Goal: Communication & Community: Answer question/provide support

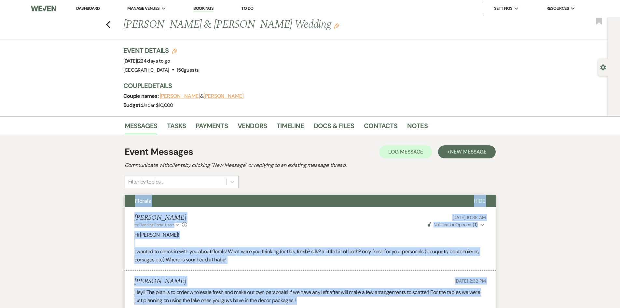
drag, startPoint x: 83, startPoint y: 6, endPoint x: 245, endPoint y: 5, distance: 161.5
click at [83, 6] on link "Dashboard" at bounding box center [87, 9] width 23 height 6
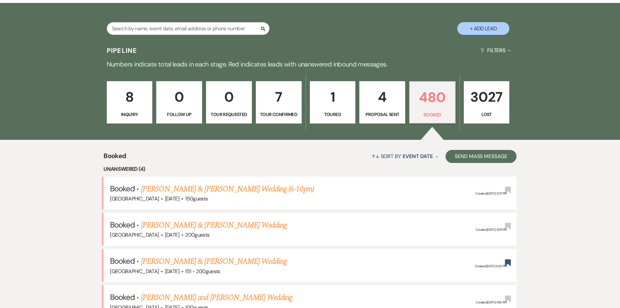
scroll to position [65, 0]
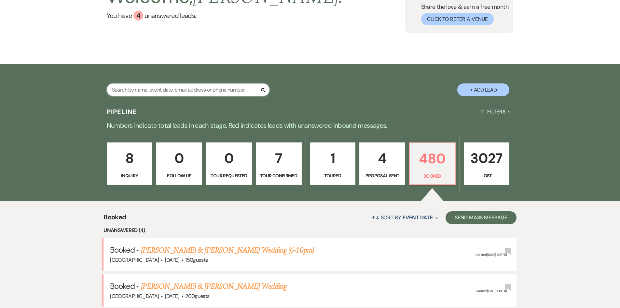
click at [204, 91] on input "text" at bounding box center [188, 89] width 163 height 13
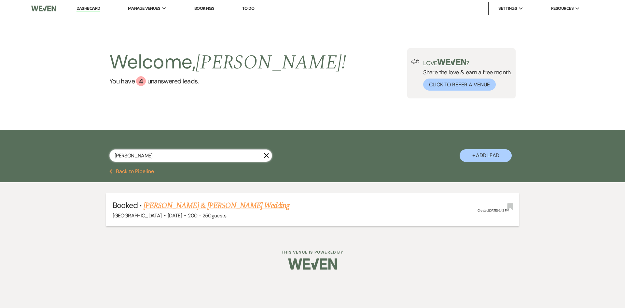
type input "englade"
click at [200, 207] on link "[PERSON_NAME] & [PERSON_NAME] Wedding" at bounding box center [217, 206] width 146 height 12
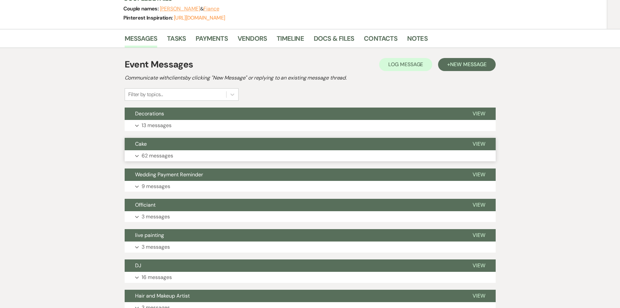
click at [178, 160] on button "Expand 62 messages" at bounding box center [310, 155] width 371 height 11
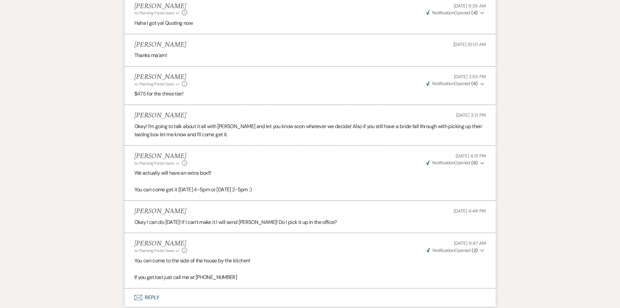
scroll to position [3095, 0]
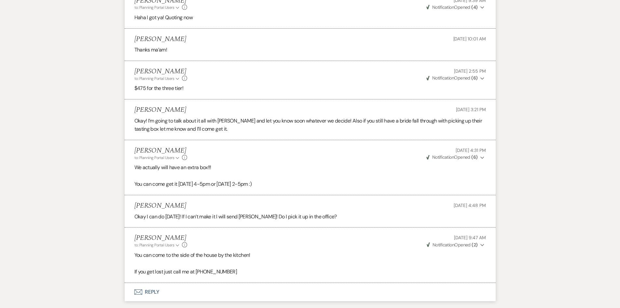
click at [161, 283] on button "Envelope Reply" at bounding box center [310, 292] width 371 height 18
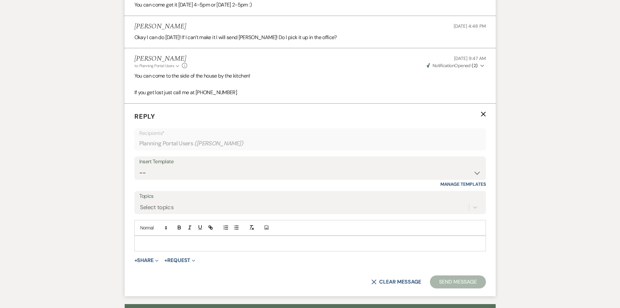
scroll to position [3274, 0]
drag, startPoint x: 177, startPoint y: 222, endPoint x: 186, endPoint y: 213, distance: 12.5
click at [177, 239] on p at bounding box center [310, 242] width 341 height 7
drag, startPoint x: 141, startPoint y: 226, endPoint x: 145, endPoint y: 229, distance: 5.0
click at [129, 226] on form "Reply X Saving draft... Recipients* Planning Portal Users ( Morgan Englade ) In…" at bounding box center [310, 199] width 371 height 193
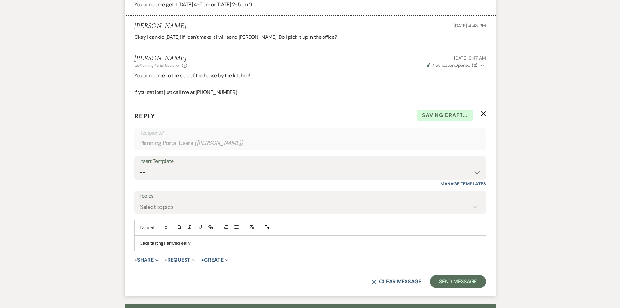
click at [241, 239] on p "Cake tastings arrived early!" at bounding box center [310, 242] width 341 height 7
click at [275, 239] on p "Cake tastings arrived early! You are welcome to swing by anytime until 5pm!" at bounding box center [310, 242] width 341 height 7
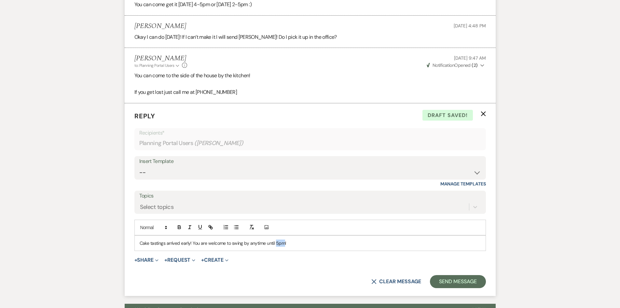
click at [275, 239] on p "Cake tastings arrived early! You are welcome to swing by anytime until 5pm!" at bounding box center [310, 242] width 341 height 7
copy p "Cake tastings arrived early! You are welcome to swing by anytime until 5pm!"
click at [457, 257] on form "Reply X Draft saved! Recipients* Planning Portal Users ( Morgan Englade ) Inser…" at bounding box center [310, 199] width 371 height 193
click at [457, 275] on button "Send Message" at bounding box center [458, 281] width 56 height 13
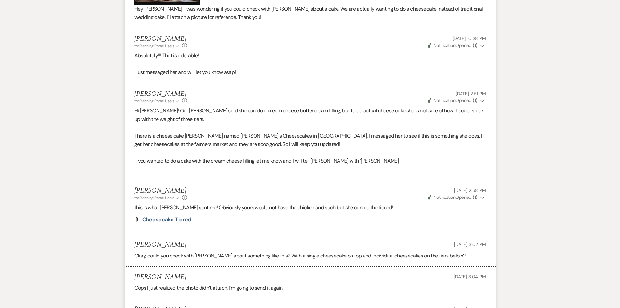
scroll to position [0, 0]
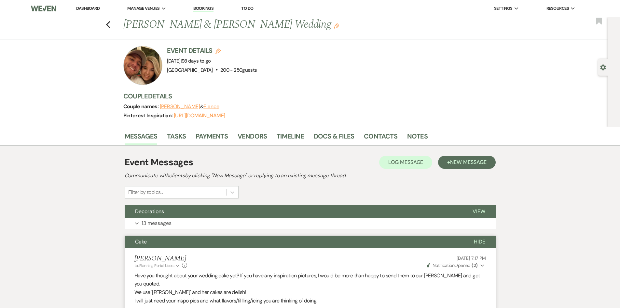
click at [94, 7] on link "Dashboard" at bounding box center [87, 9] width 23 height 6
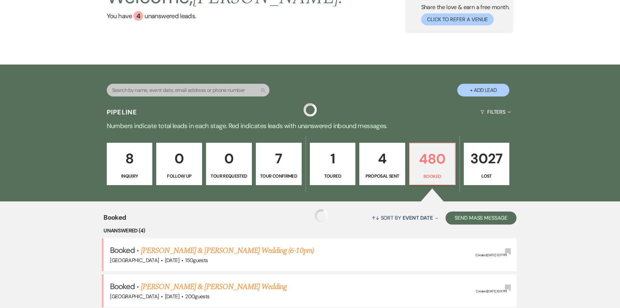
scroll to position [65, 0]
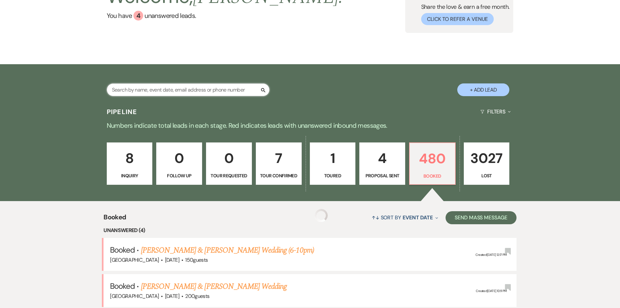
click at [204, 87] on input "text" at bounding box center [188, 89] width 163 height 13
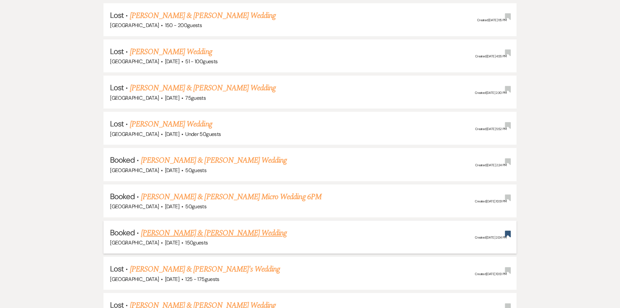
scroll to position [260, 0]
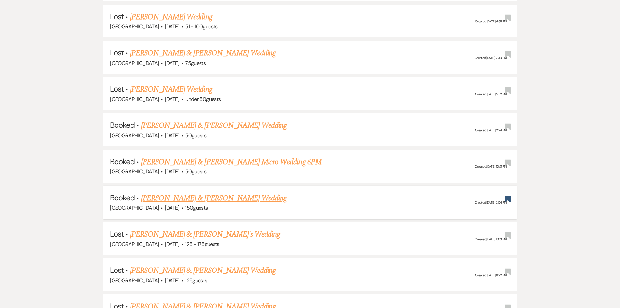
type input "white"
click at [224, 199] on link "[PERSON_NAME] & [PERSON_NAME] Wedding" at bounding box center [214, 198] width 146 height 12
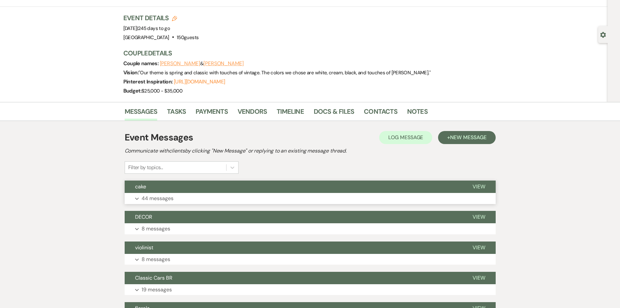
click at [200, 200] on button "Expand 44 messages" at bounding box center [310, 198] width 371 height 11
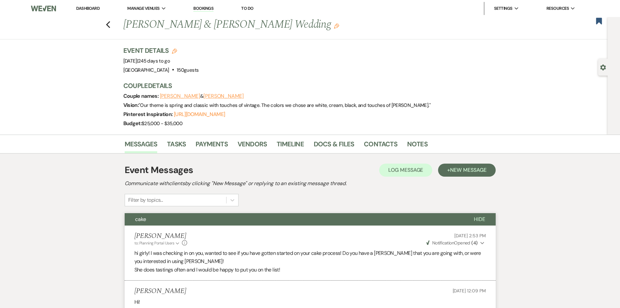
click at [87, 2] on li "Dashboard" at bounding box center [88, 8] width 30 height 13
click at [86, 5] on li "Dashboard" at bounding box center [88, 8] width 30 height 13
click at [87, 6] on link "Dashboard" at bounding box center [87, 9] width 23 height 6
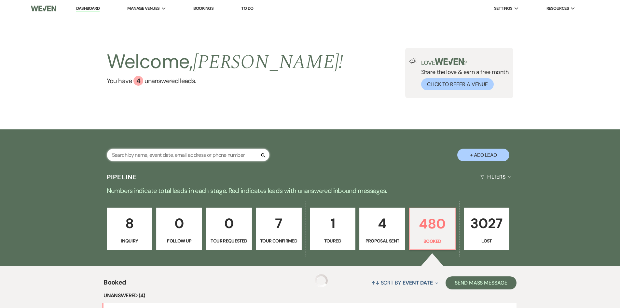
click at [167, 156] on input "text" at bounding box center [188, 154] width 163 height 13
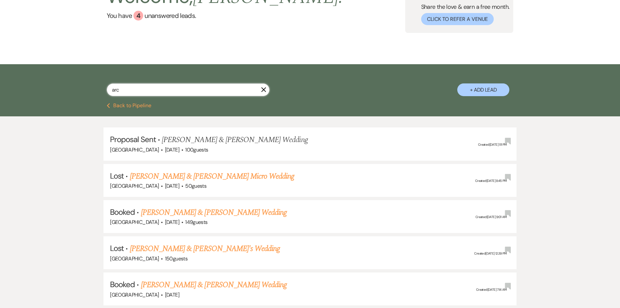
scroll to position [98, 0]
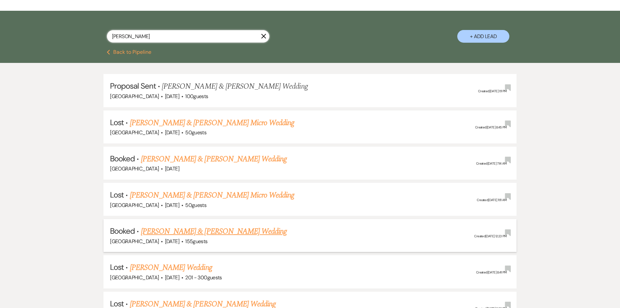
scroll to position [130, 0]
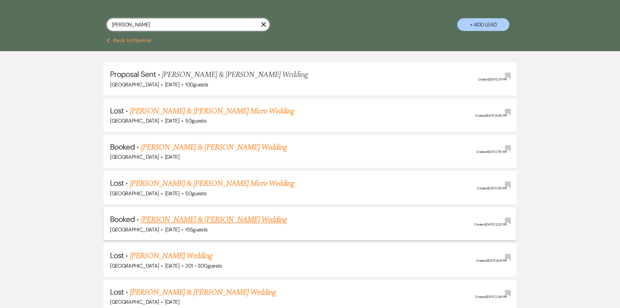
type input "arce"
click at [199, 220] on link "[PERSON_NAME] & [PERSON_NAME] Wedding" at bounding box center [214, 220] width 146 height 12
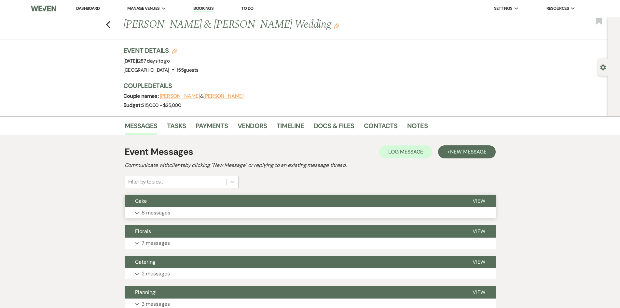
click at [183, 213] on button "Expand 8 messages" at bounding box center [310, 212] width 371 height 11
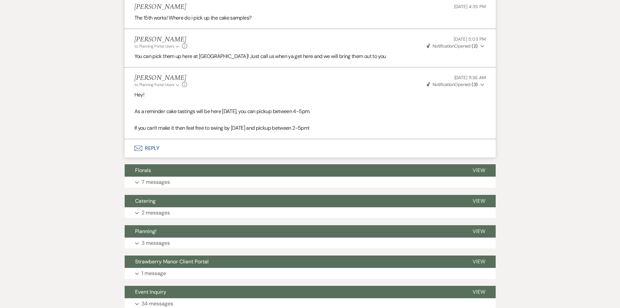
click at [166, 145] on button "Envelope Reply" at bounding box center [310, 148] width 371 height 18
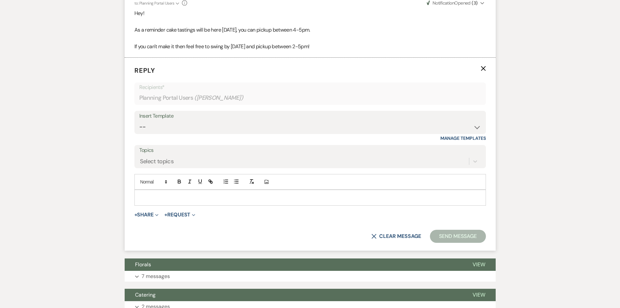
scroll to position [506, 0]
click at [179, 196] on p at bounding box center [310, 196] width 341 height 7
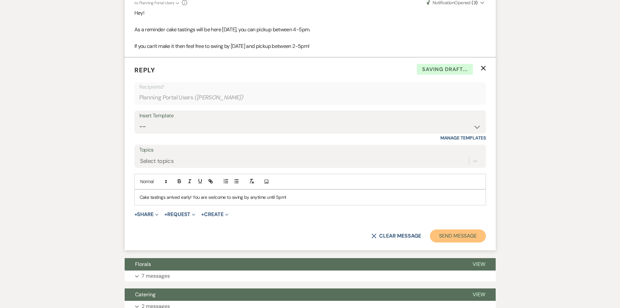
click at [459, 234] on button "Send Message" at bounding box center [458, 235] width 56 height 13
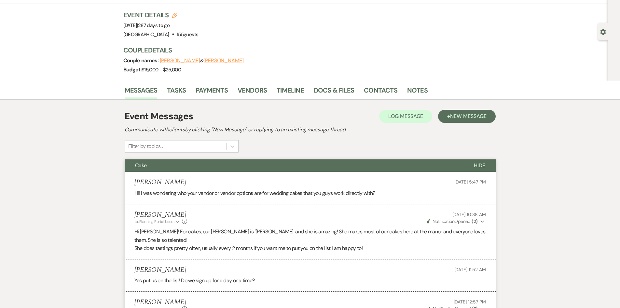
scroll to position [0, 0]
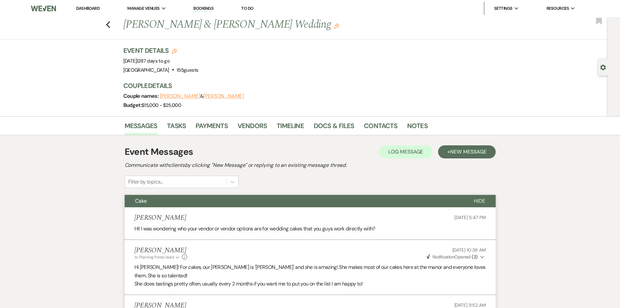
click at [80, 9] on link "Dashboard" at bounding box center [87, 9] width 23 height 6
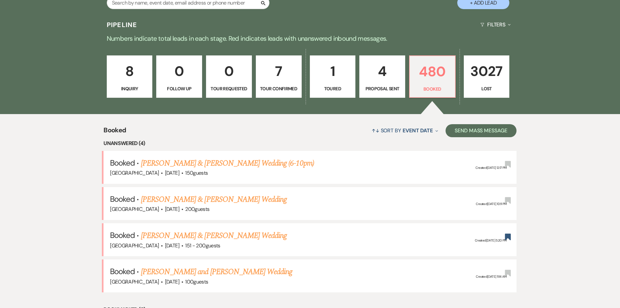
scroll to position [98, 0]
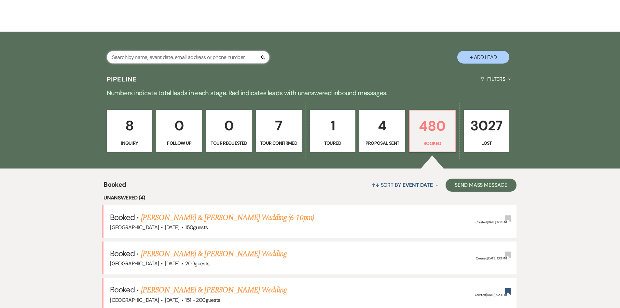
click at [146, 52] on input "text" at bounding box center [188, 57] width 163 height 13
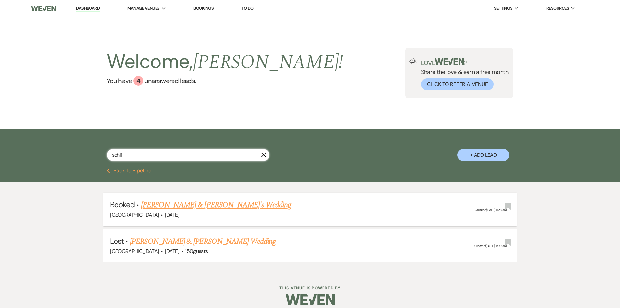
type input "schli"
click at [267, 200] on link "[PERSON_NAME] & [PERSON_NAME]'s Wedding" at bounding box center [216, 205] width 150 height 12
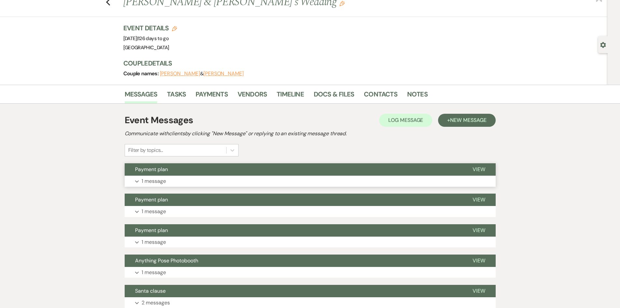
scroll to position [65, 0]
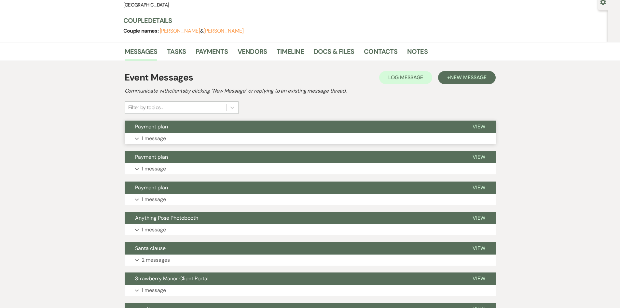
click at [158, 139] on p "1 message" at bounding box center [154, 138] width 24 height 8
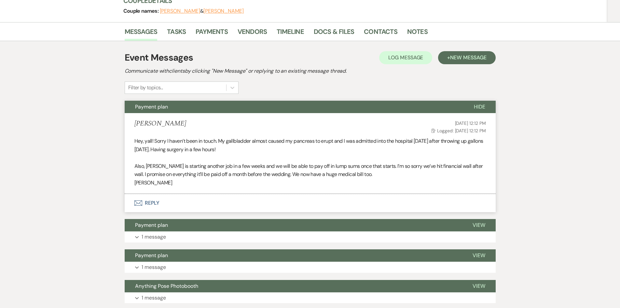
scroll to position [130, 0]
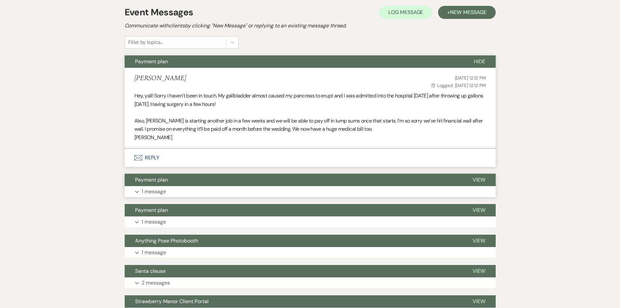
click at [187, 188] on button "Expand 1 message" at bounding box center [310, 191] width 371 height 11
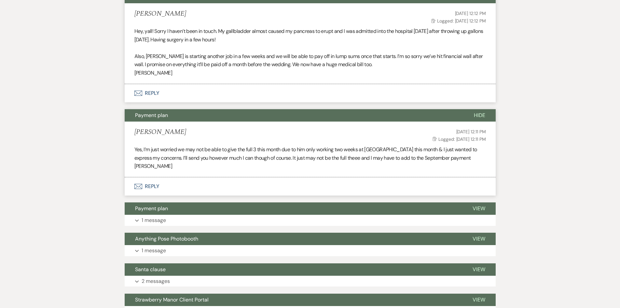
scroll to position [195, 0]
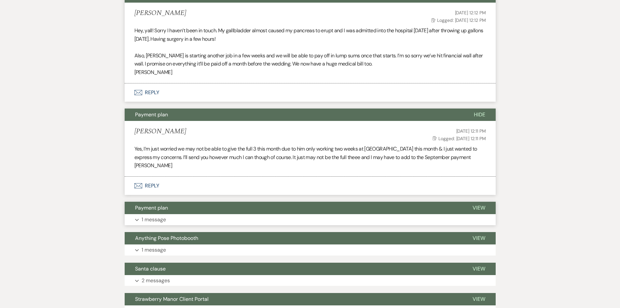
click at [197, 218] on button "Expand 1 message" at bounding box center [310, 219] width 371 height 11
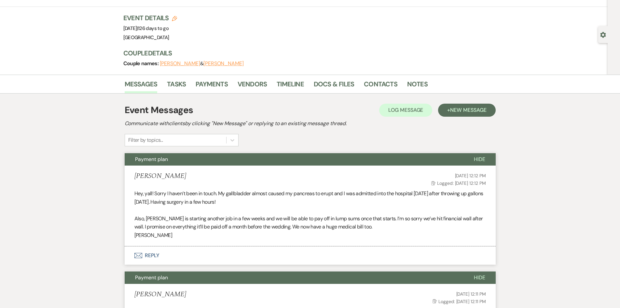
scroll to position [0, 0]
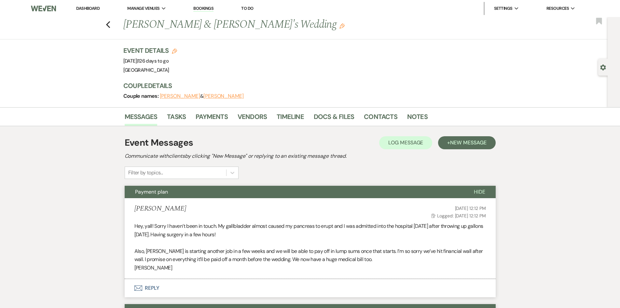
click at [89, 9] on link "Dashboard" at bounding box center [87, 9] width 23 height 6
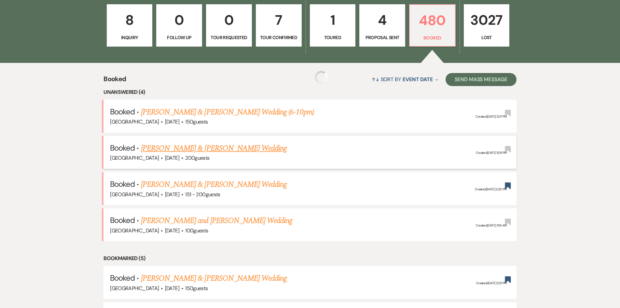
scroll to position [228, 0]
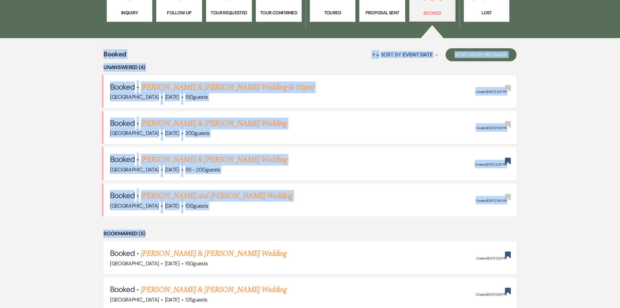
drag, startPoint x: 74, startPoint y: 54, endPoint x: 550, endPoint y: 222, distance: 504.6
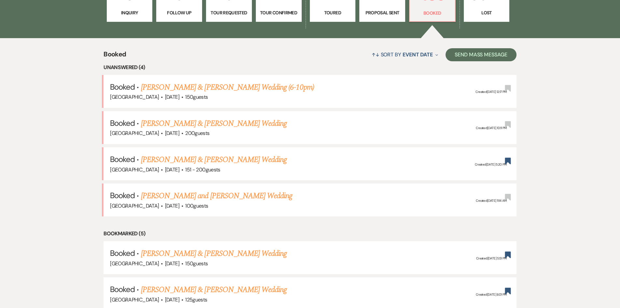
drag, startPoint x: 548, startPoint y: 211, endPoint x: 573, endPoint y: 180, distance: 39.8
